Goal: Task Accomplishment & Management: Complete application form

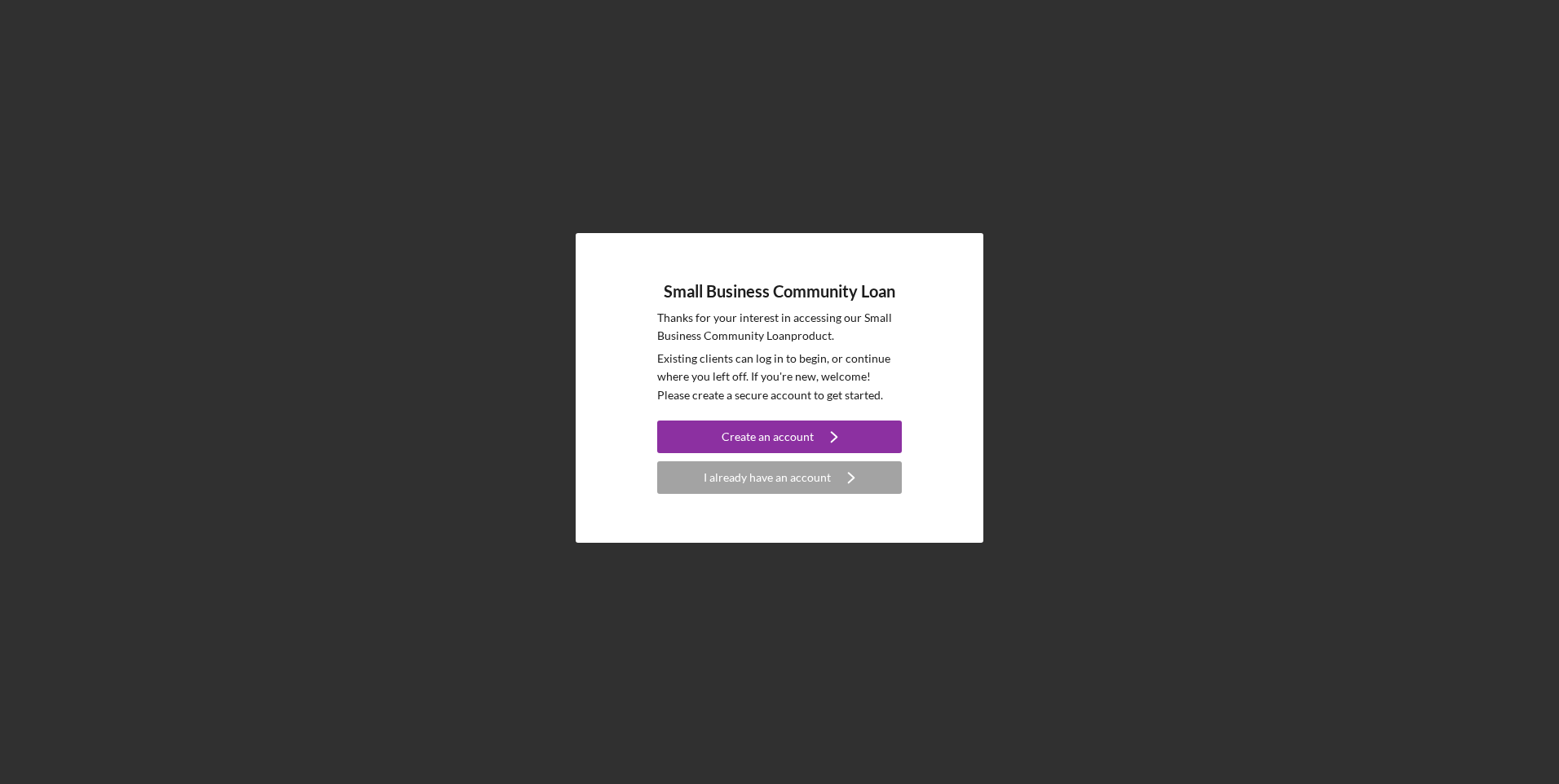
click at [817, 482] on div "I already have an account" at bounding box center [767, 478] width 127 height 32
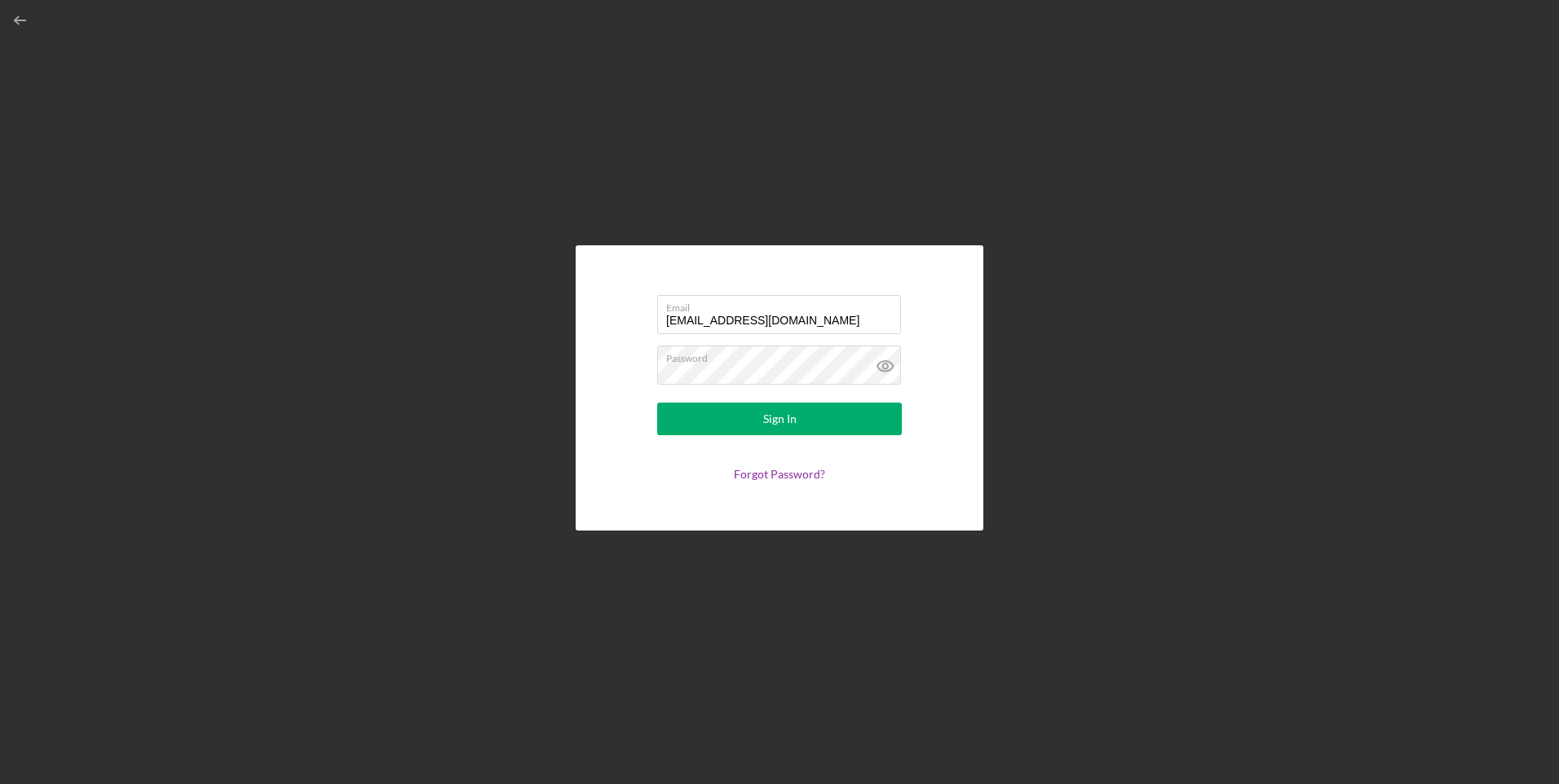
click at [750, 321] on input "[EMAIL_ADDRESS][DOMAIN_NAME]" at bounding box center [779, 315] width 244 height 39
click at [936, 243] on div "Email [EMAIL_ADDRESS][DOMAIN_NAME] Password Sign In Forgot Password?" at bounding box center [780, 388] width 1543 height 776
click at [780, 323] on input "[EMAIL_ADDRESS][DOMAIN_NAME]" at bounding box center [779, 315] width 244 height 39
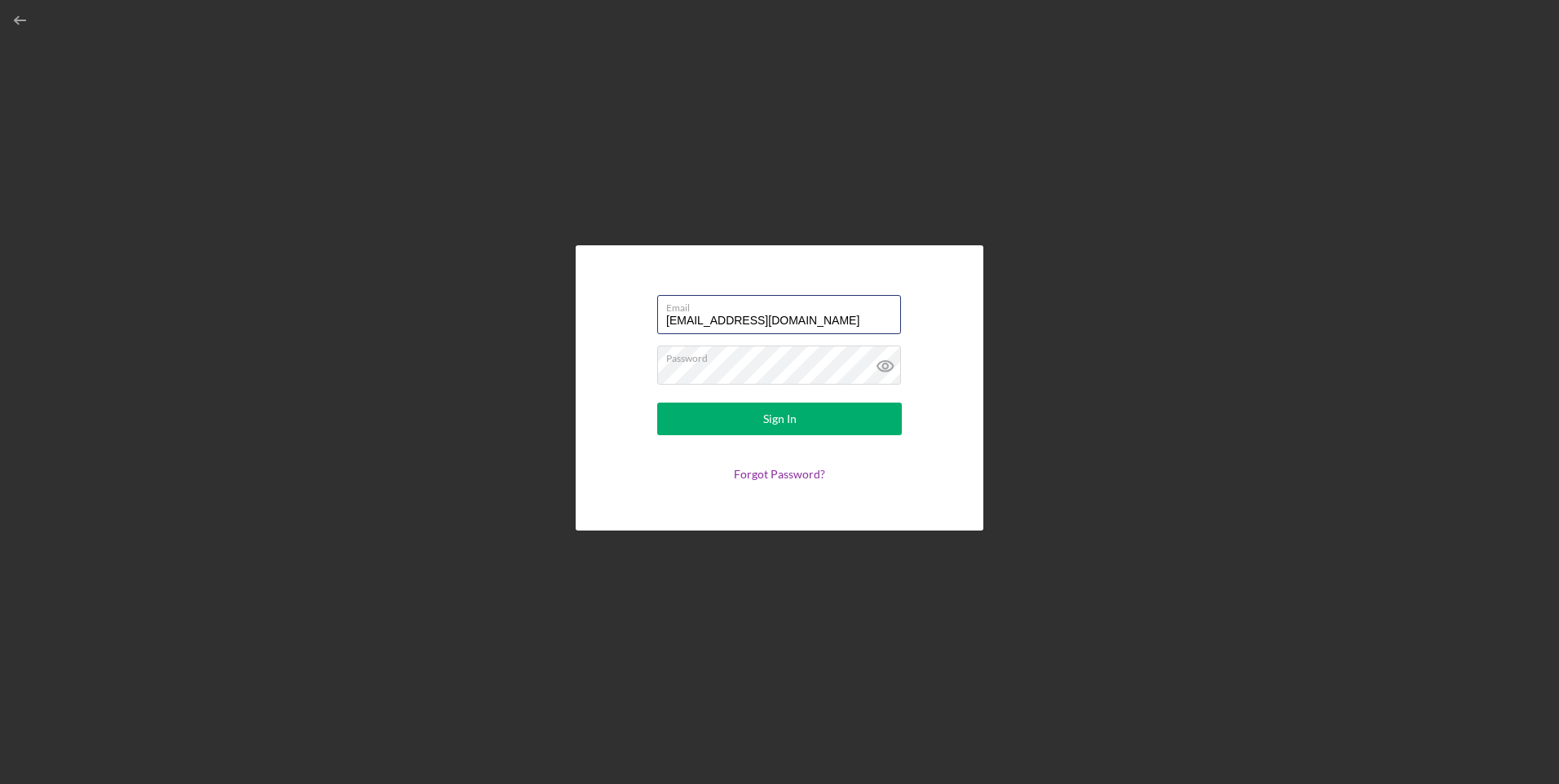
click at [780, 323] on input "[EMAIL_ADDRESS][DOMAIN_NAME]" at bounding box center [779, 315] width 244 height 39
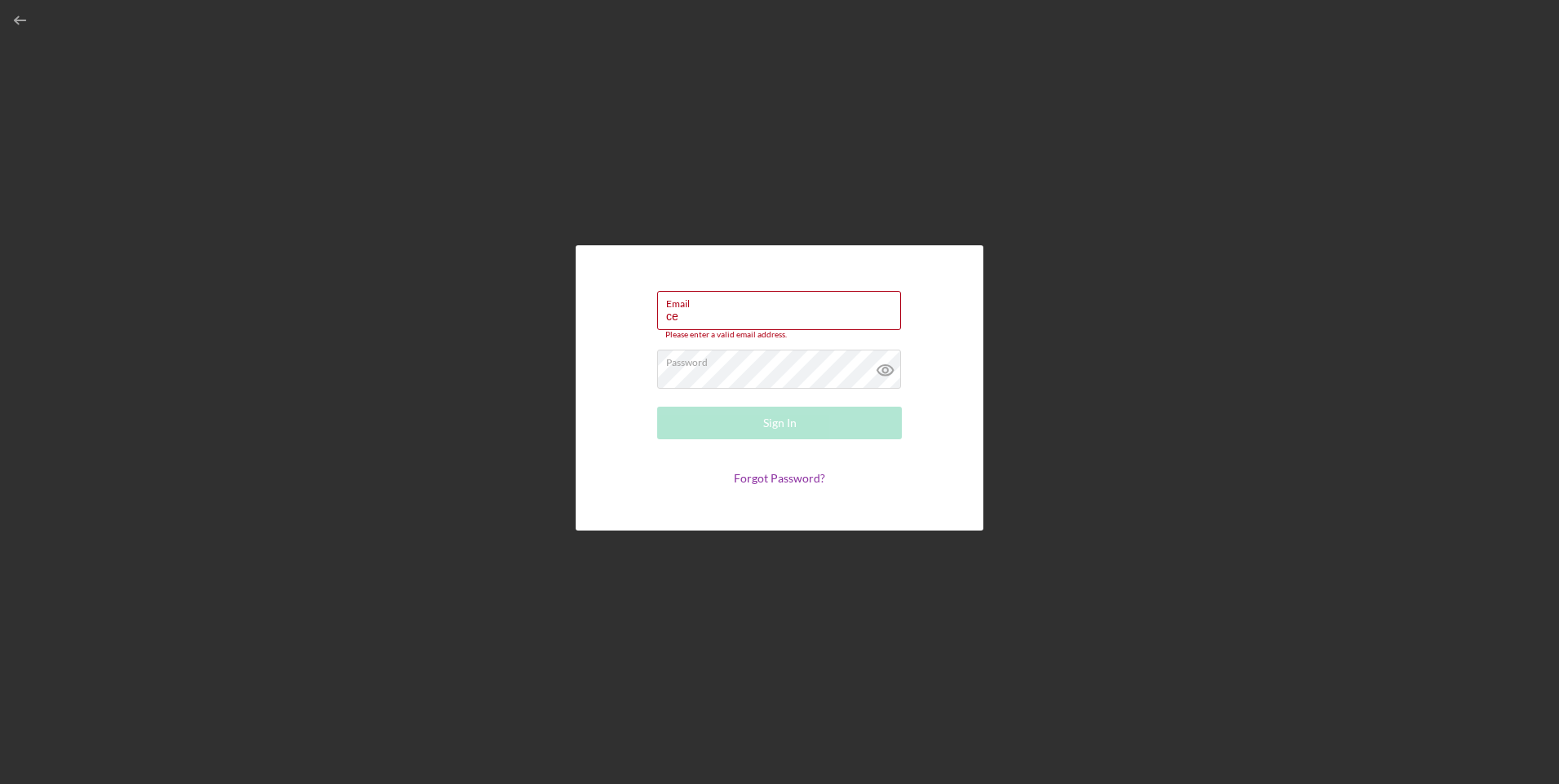
type input "[EMAIL_ADDRESS][DOMAIN_NAME]"
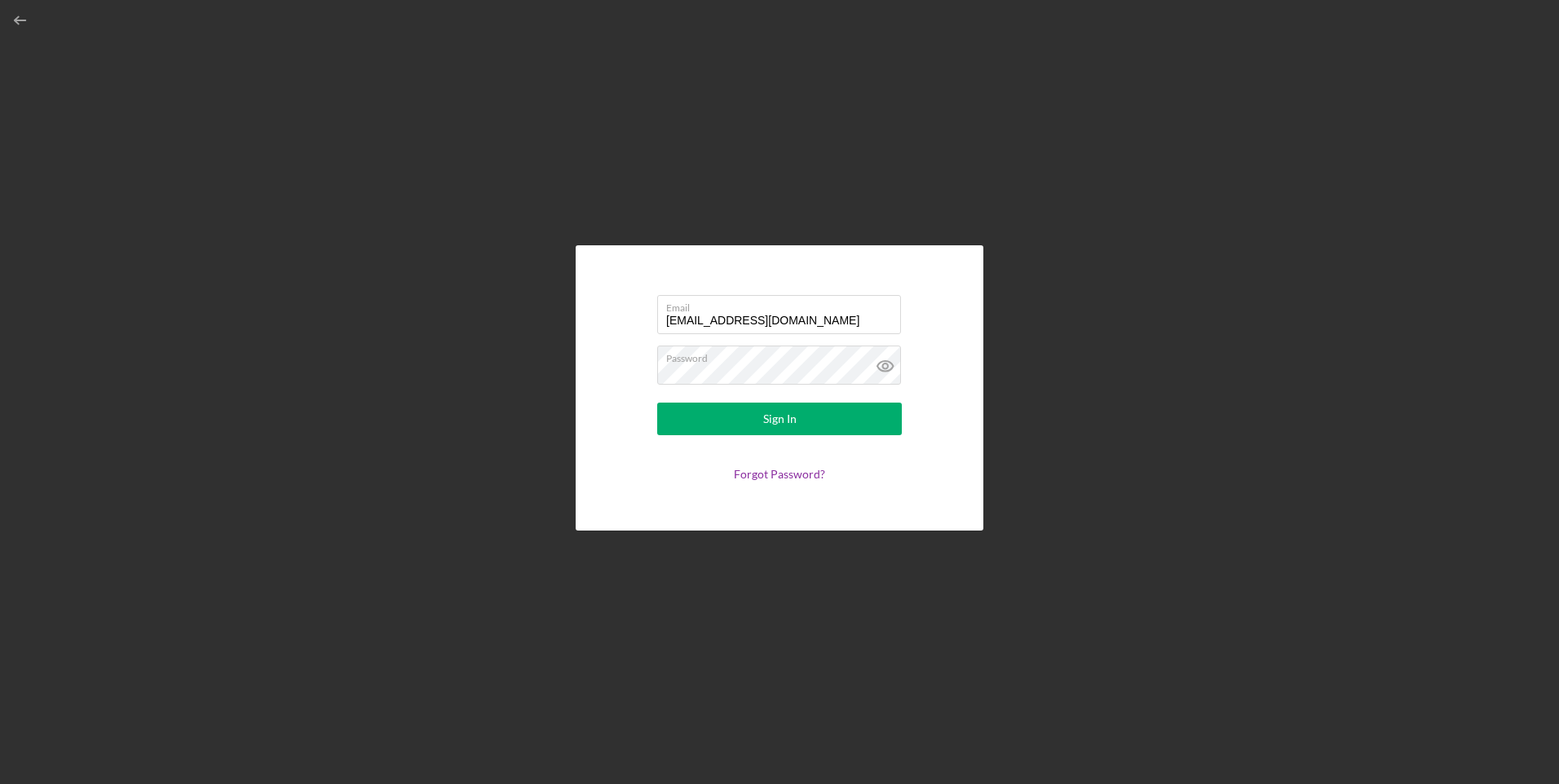
click at [726, 424] on button "Sign In" at bounding box center [780, 419] width 245 height 32
